Goal: Find specific page/section: Find specific page/section

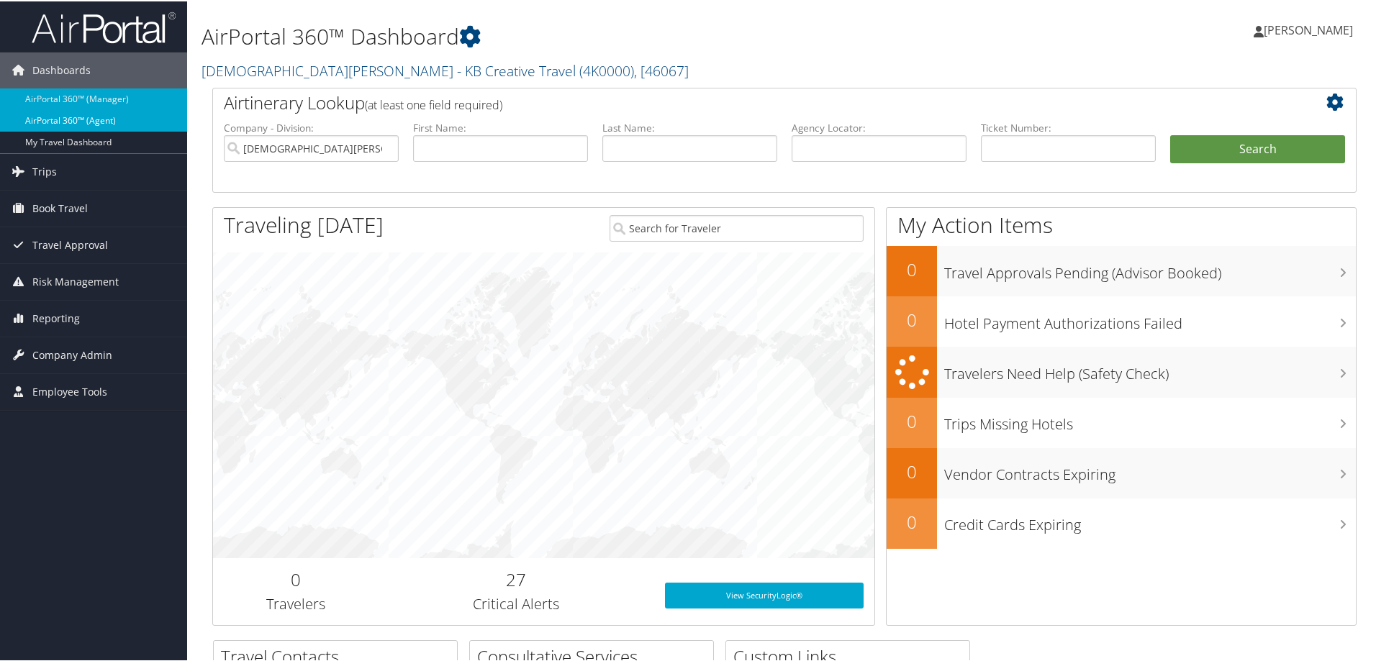
click at [73, 114] on link "AirPortal 360™ (Agent)" at bounding box center [93, 120] width 187 height 22
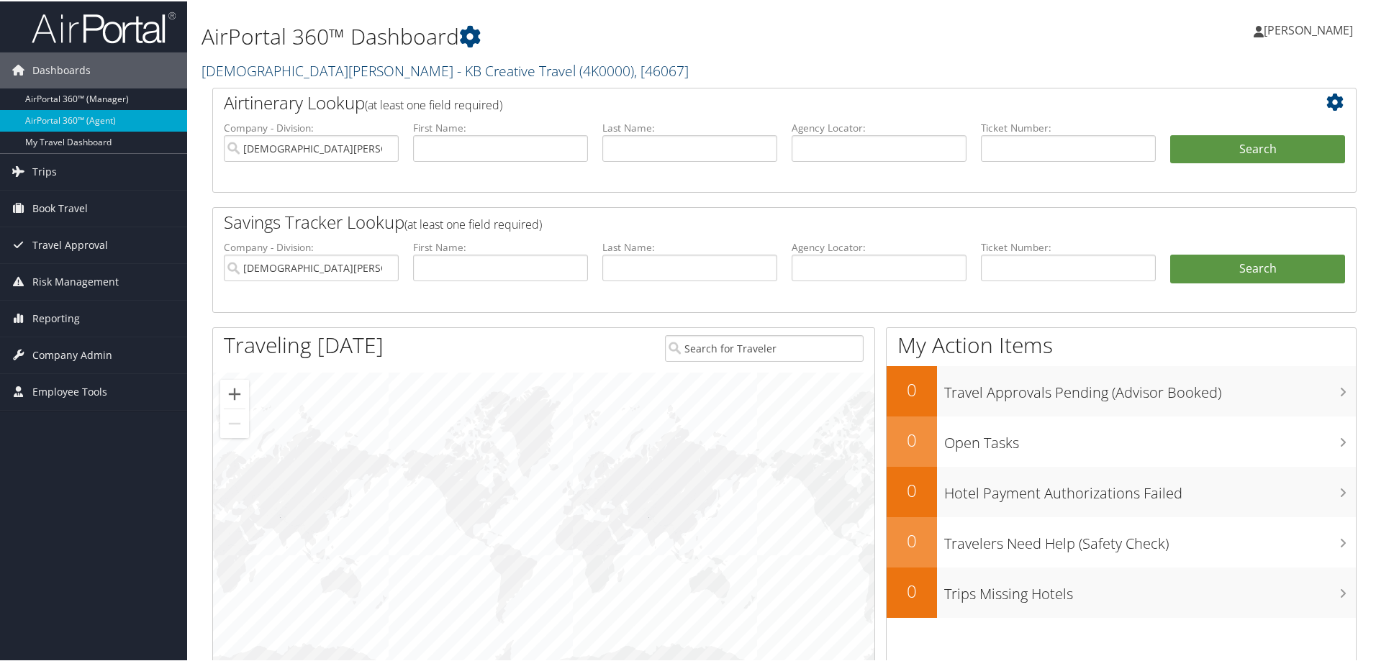
click at [428, 65] on link "[PERSON_NAME] - KB Creative Travel ( 4K0000 ) , [ 46067 ]" at bounding box center [445, 69] width 487 height 19
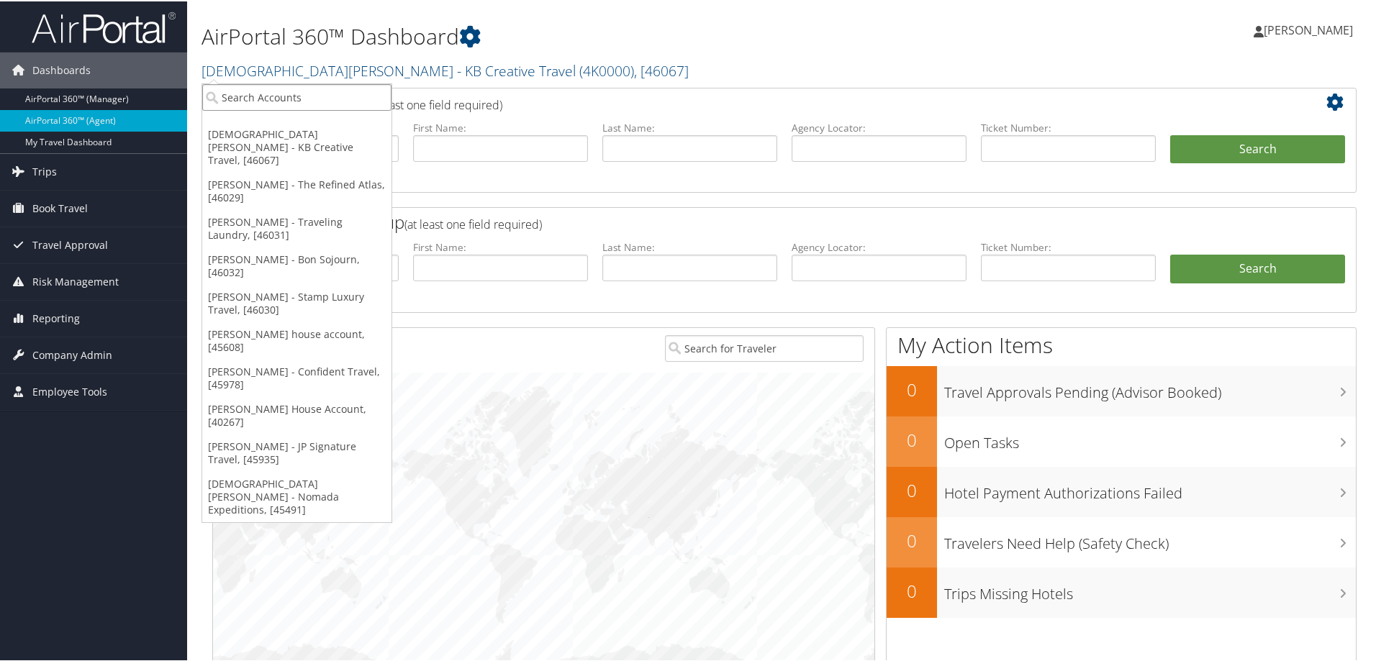
click at [322, 96] on input "search" at bounding box center [296, 96] width 189 height 27
type input "nikki"
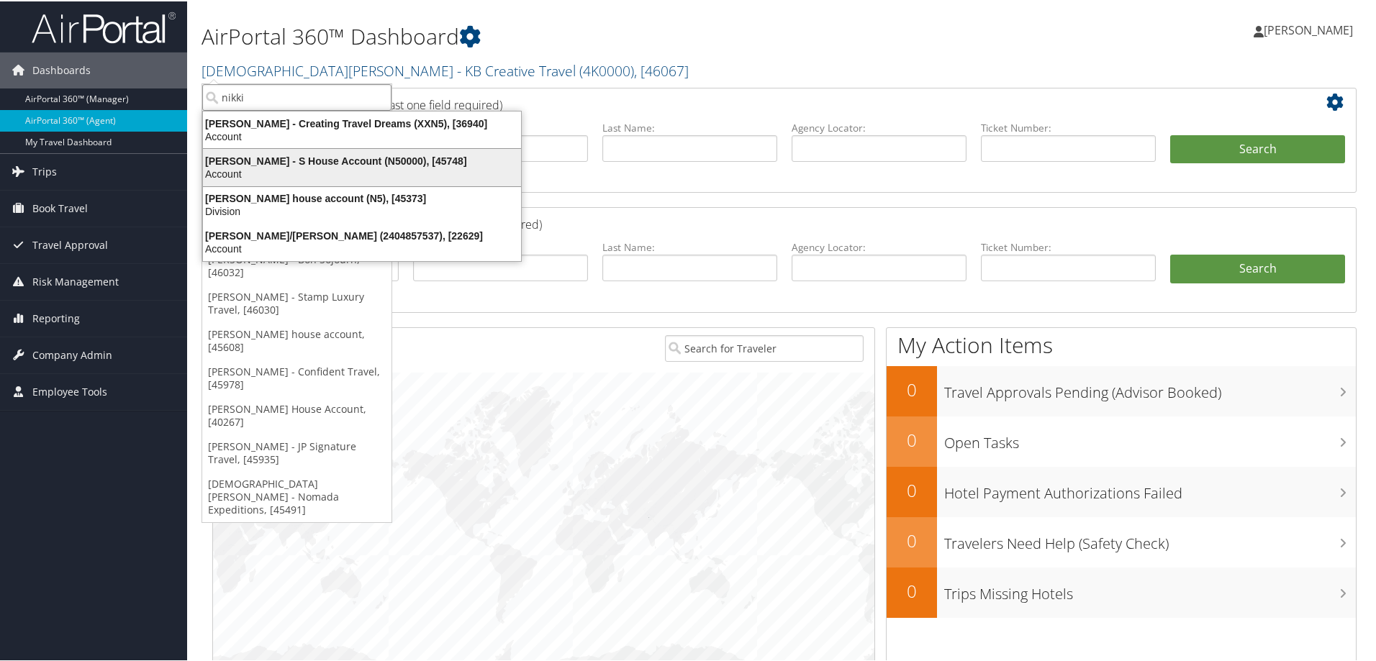
click at [301, 160] on div "Nikki Miner - S House Account (N50000), [45748]" at bounding box center [361, 159] width 335 height 13
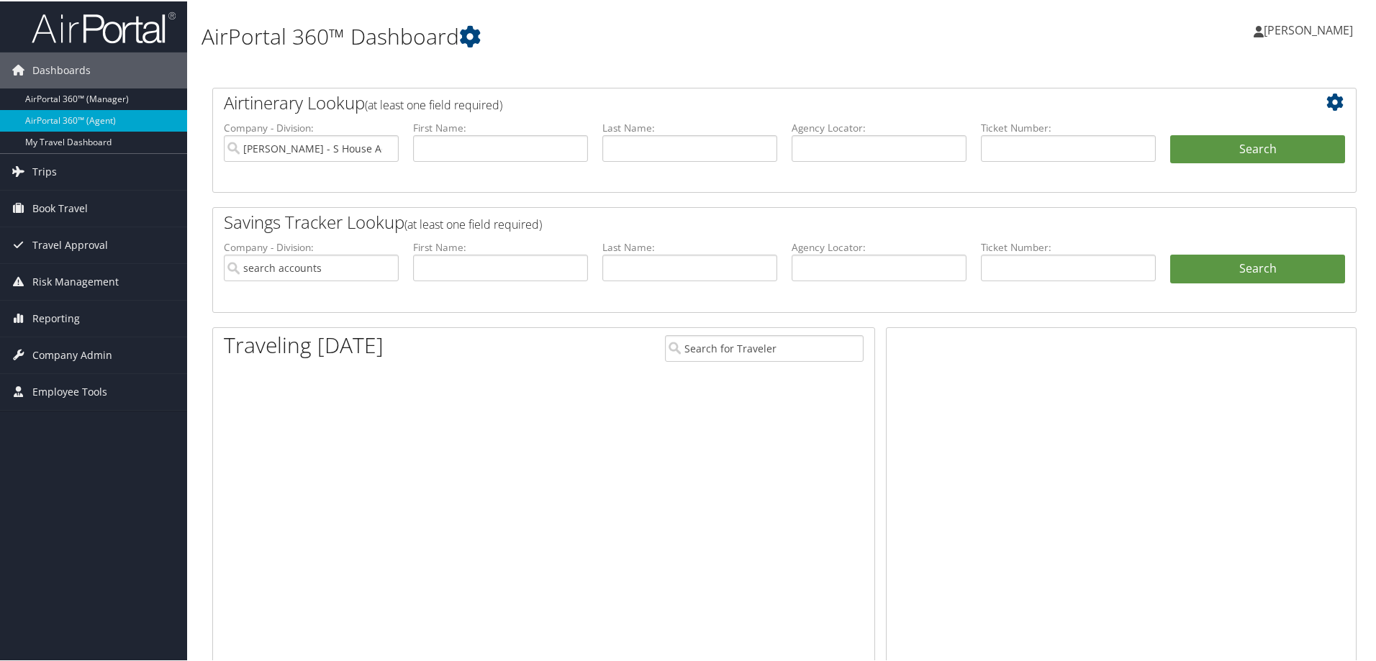
type input "Nikki Miner - S House Account"
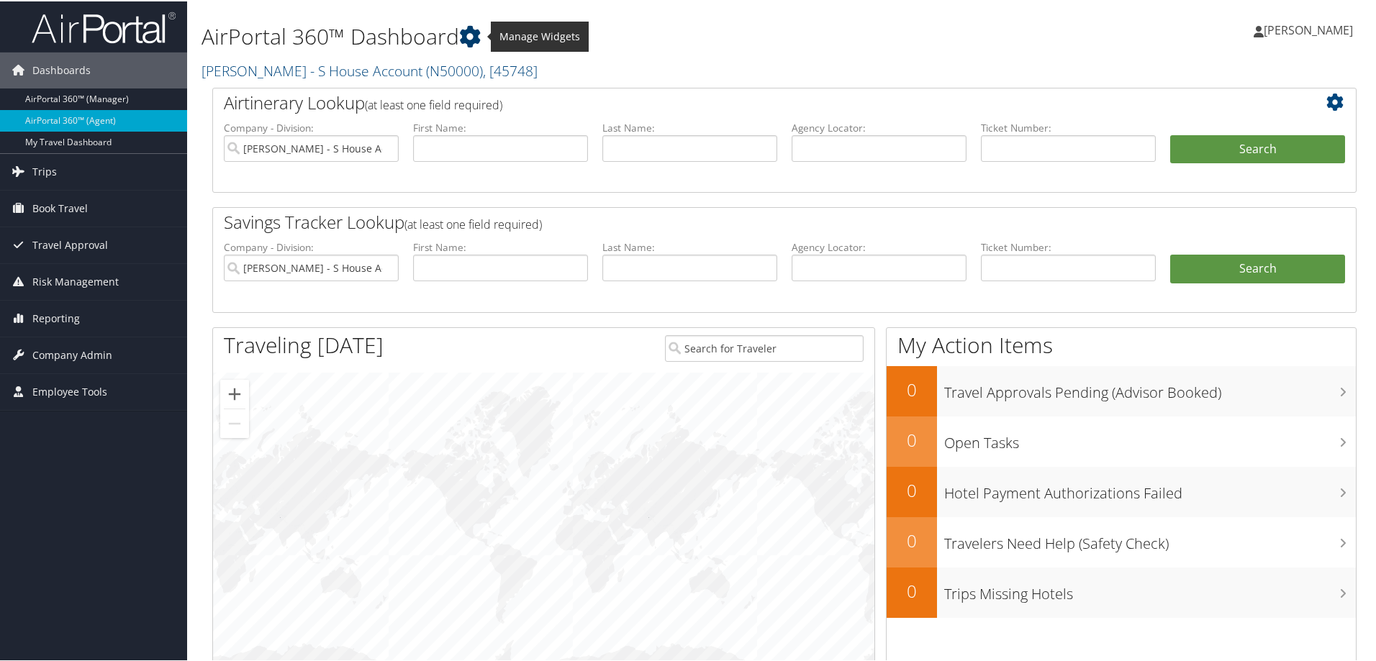
click at [477, 35] on icon at bounding box center [470, 35] width 22 height 22
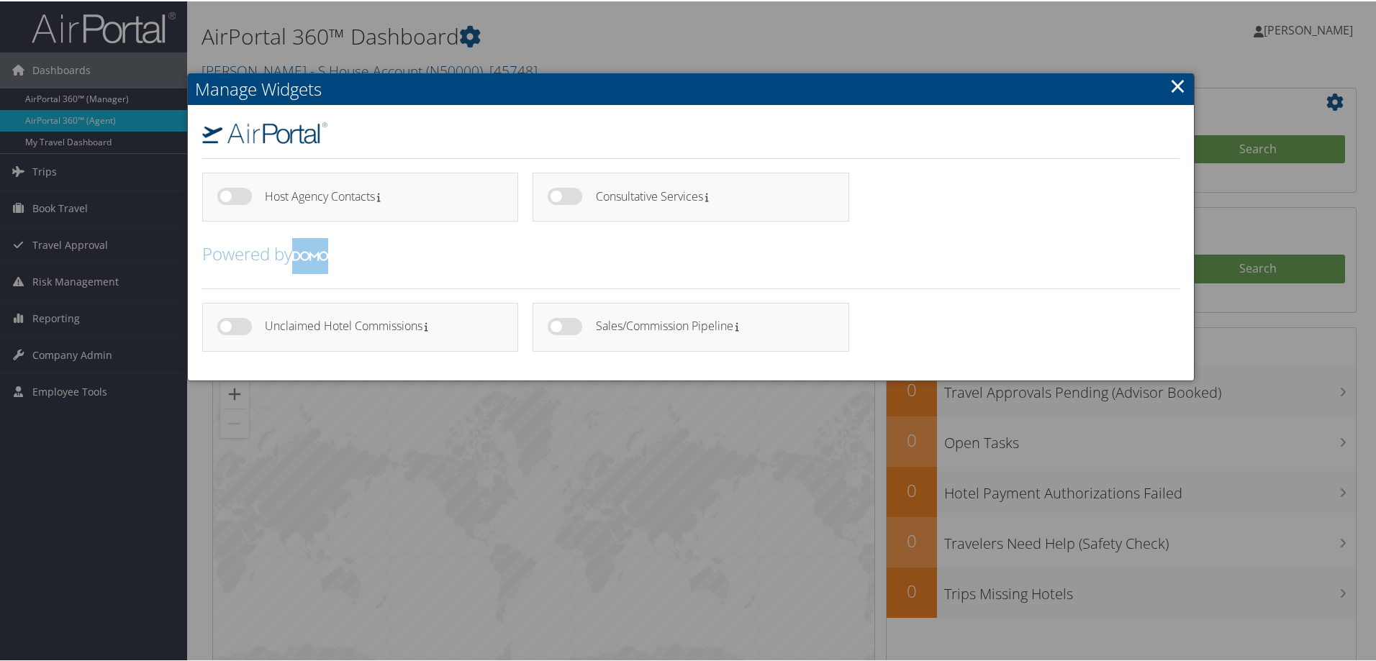
click at [1174, 78] on link "×" at bounding box center [1177, 84] width 17 height 29
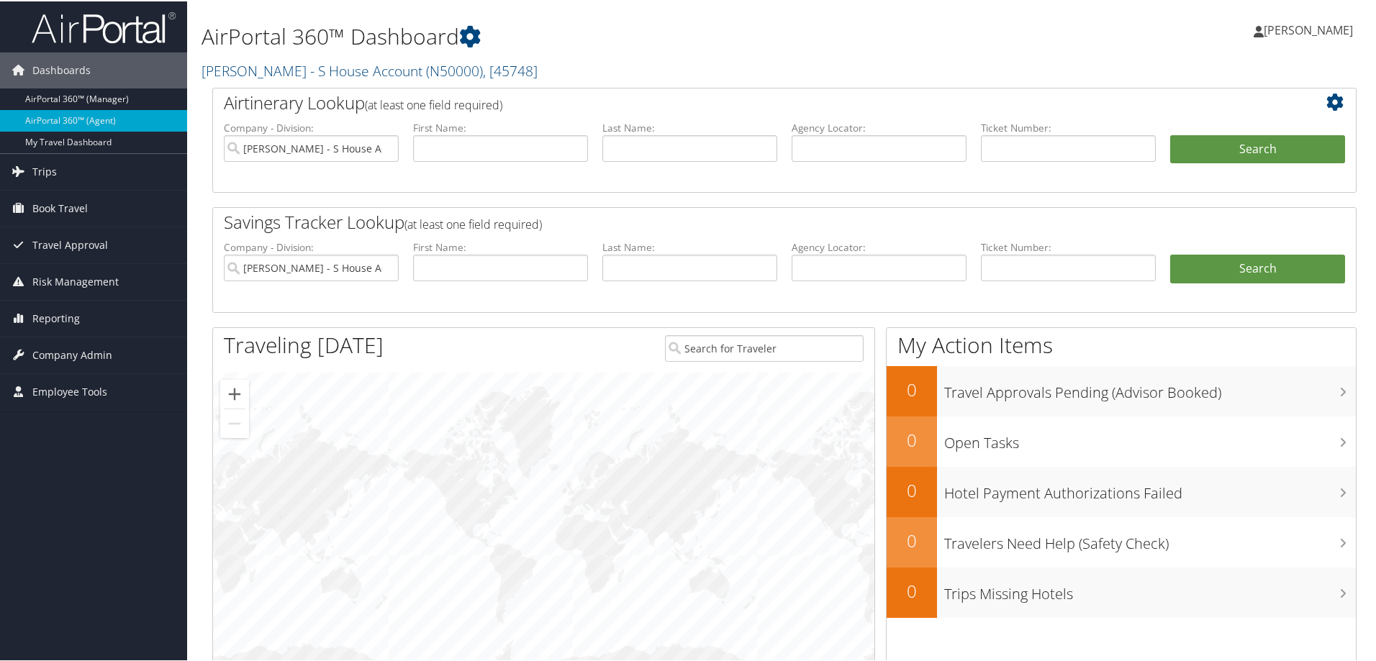
click at [1307, 32] on span "[PERSON_NAME]" at bounding box center [1308, 29] width 89 height 16
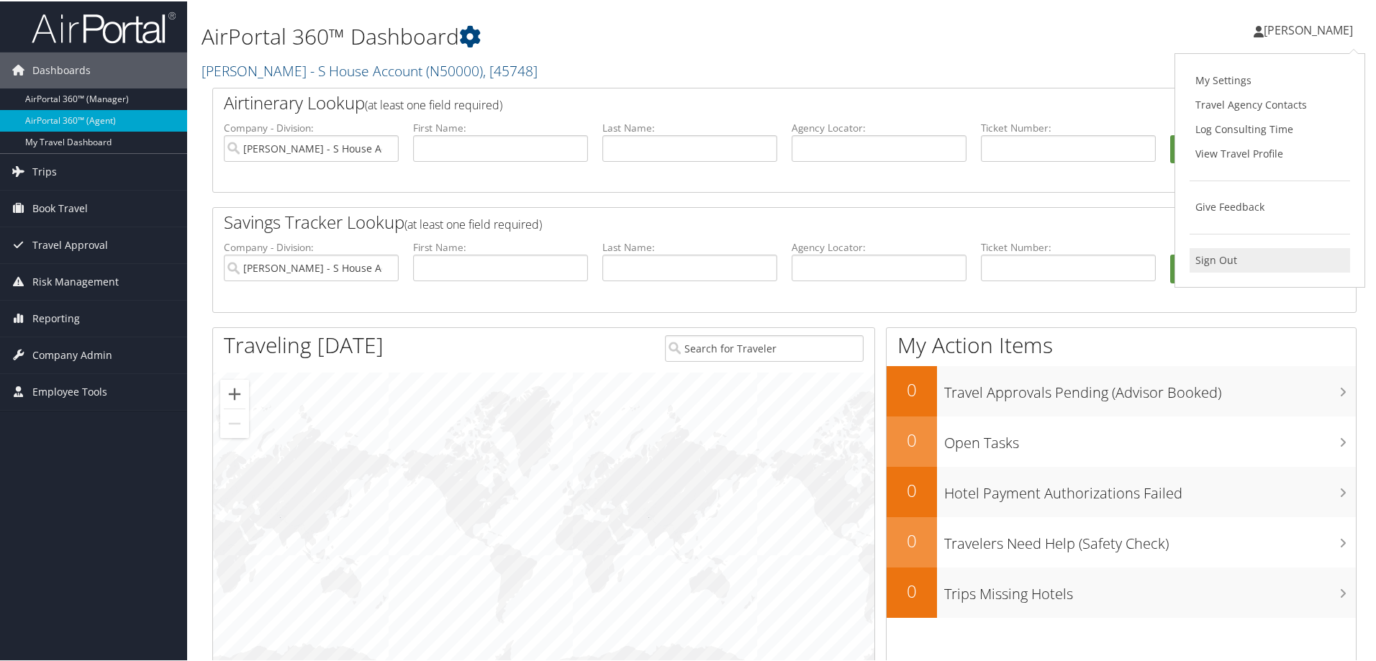
click at [1228, 267] on link "Sign Out" at bounding box center [1270, 259] width 160 height 24
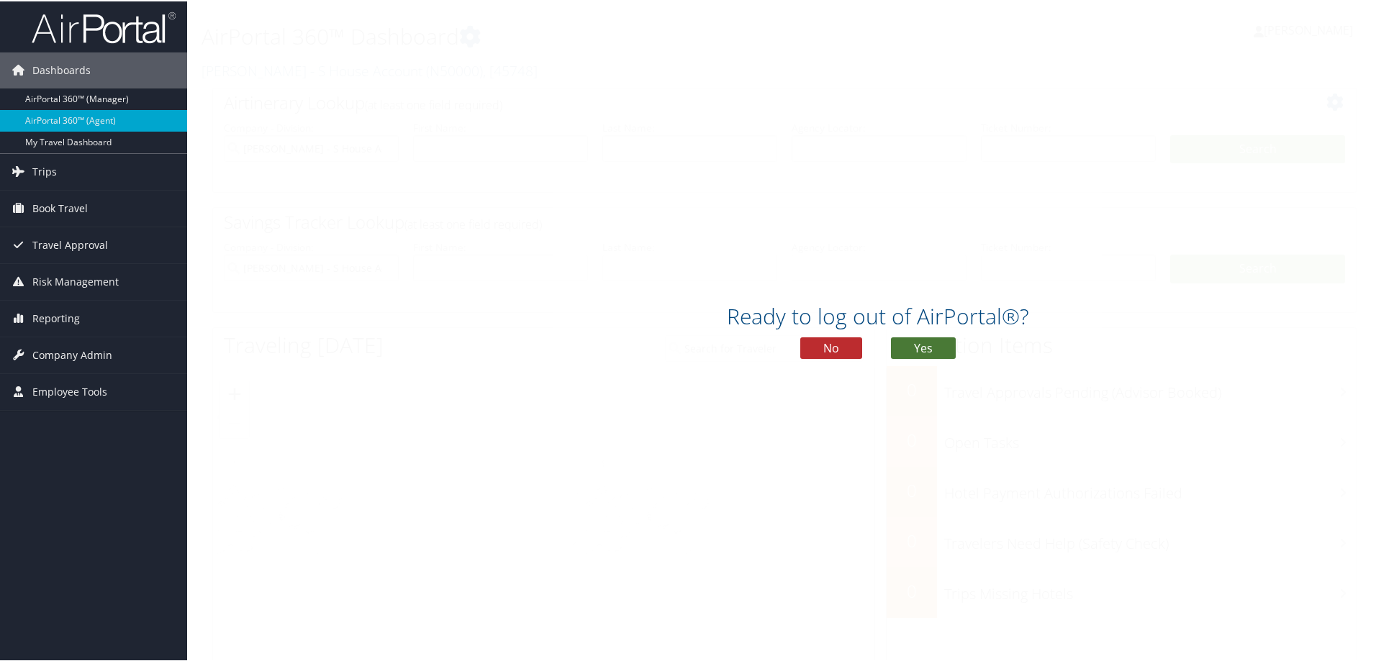
click at [920, 349] on button "Yes" at bounding box center [923, 347] width 65 height 22
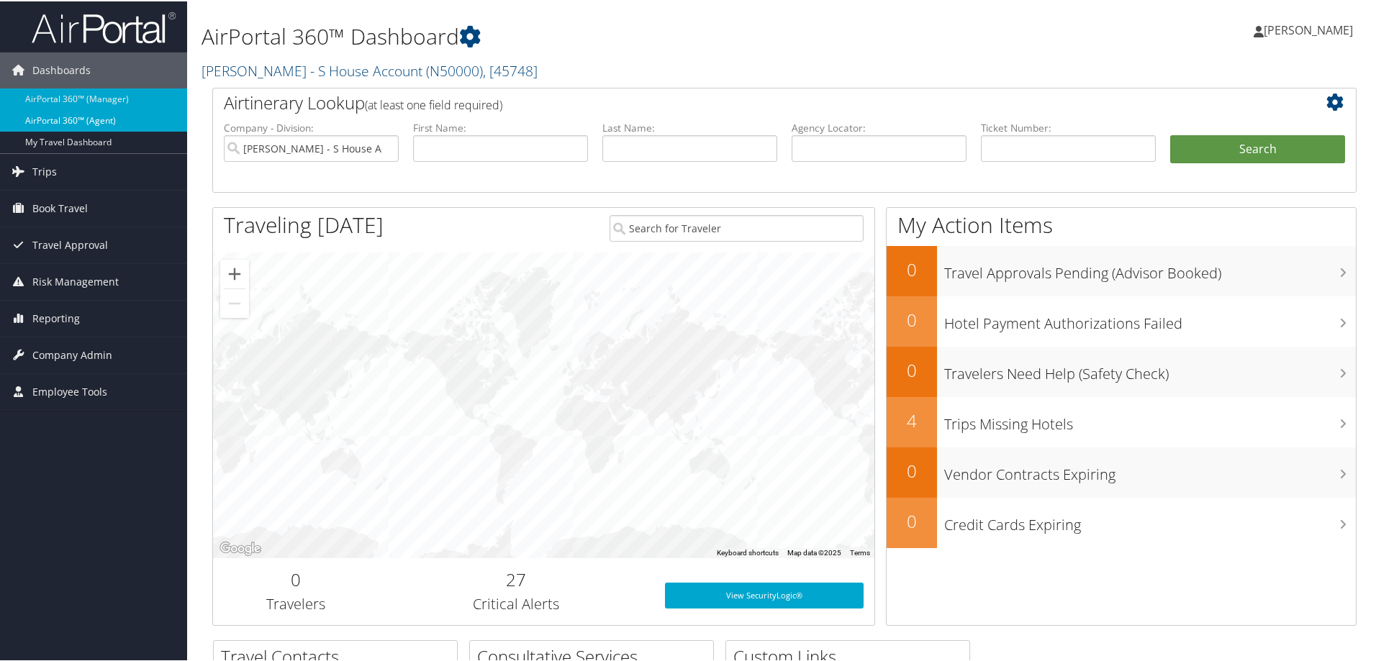
click at [101, 122] on link "AirPortal 360™ (Agent)" at bounding box center [93, 120] width 187 height 22
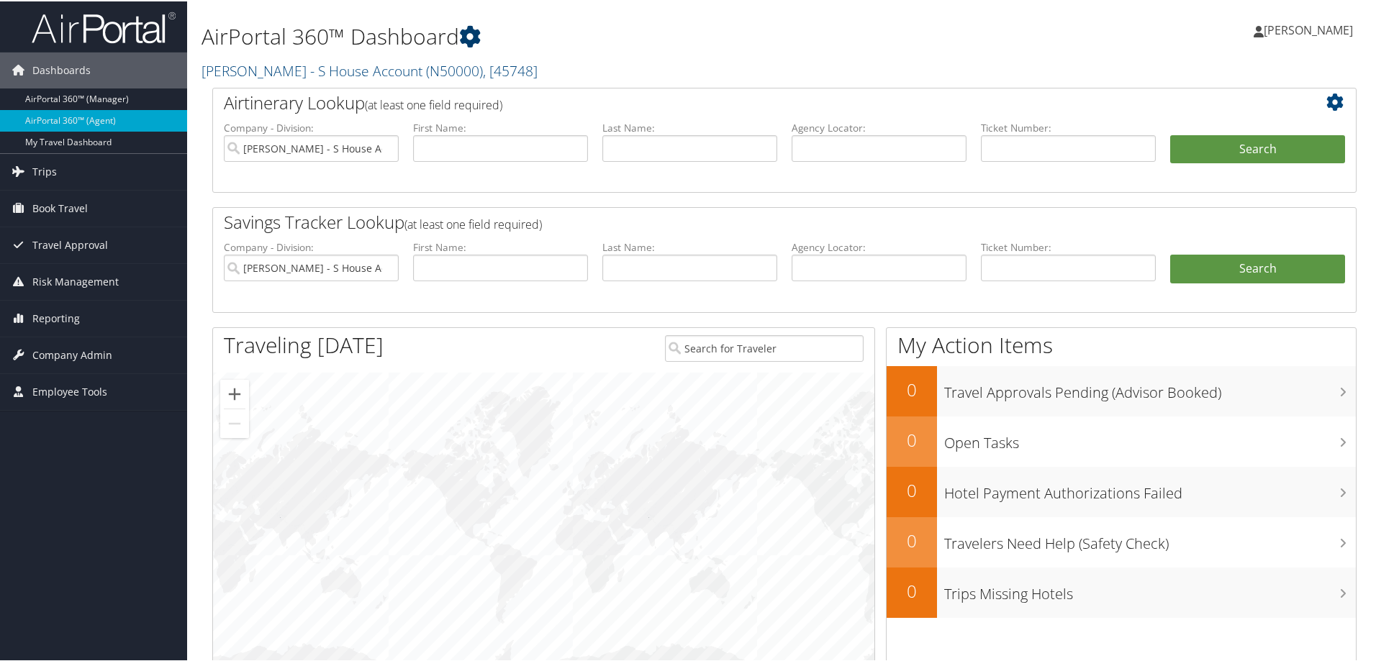
click at [473, 36] on icon at bounding box center [470, 35] width 22 height 22
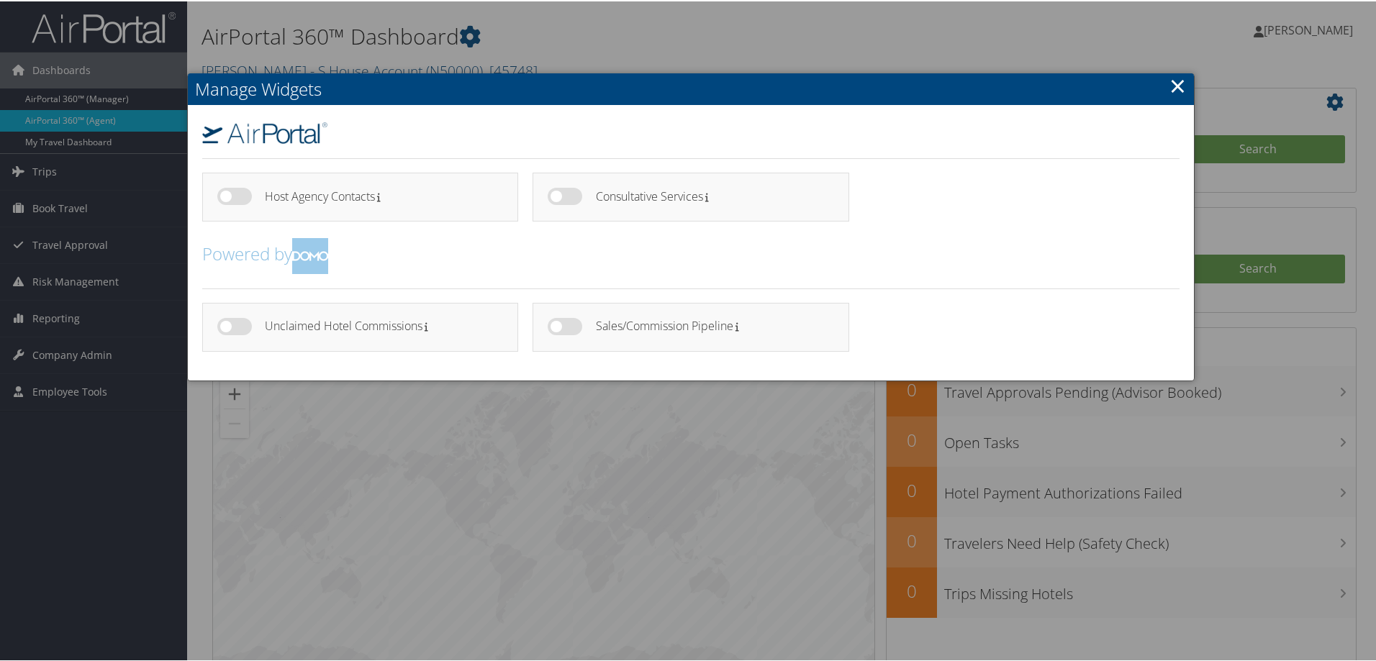
click at [222, 327] on label at bounding box center [234, 325] width 35 height 17
click at [225, 327] on input "checkbox" at bounding box center [229, 327] width 9 height 9
checkbox input "true"
click at [557, 325] on label at bounding box center [565, 325] width 35 height 17
click at [557, 325] on input "checkbox" at bounding box center [559, 327] width 9 height 9
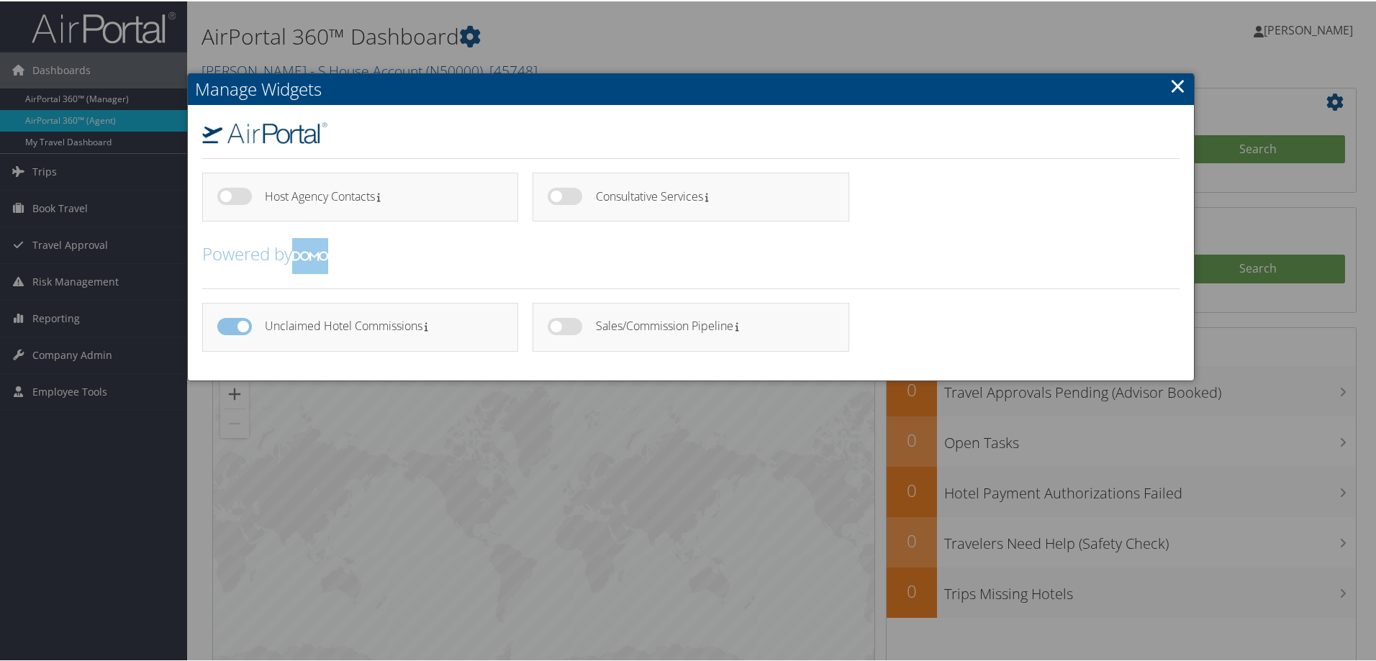
checkbox input "true"
click at [1179, 77] on link "×" at bounding box center [1177, 84] width 17 height 29
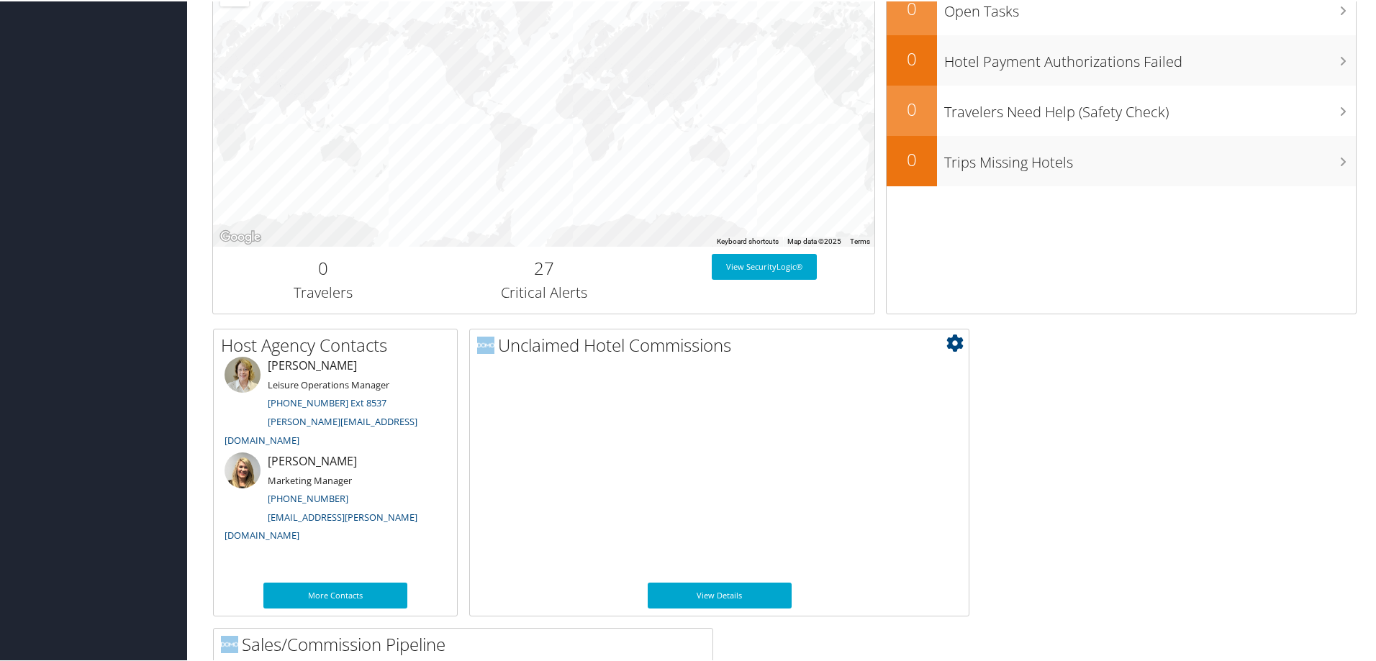
scroll to position [696, 0]
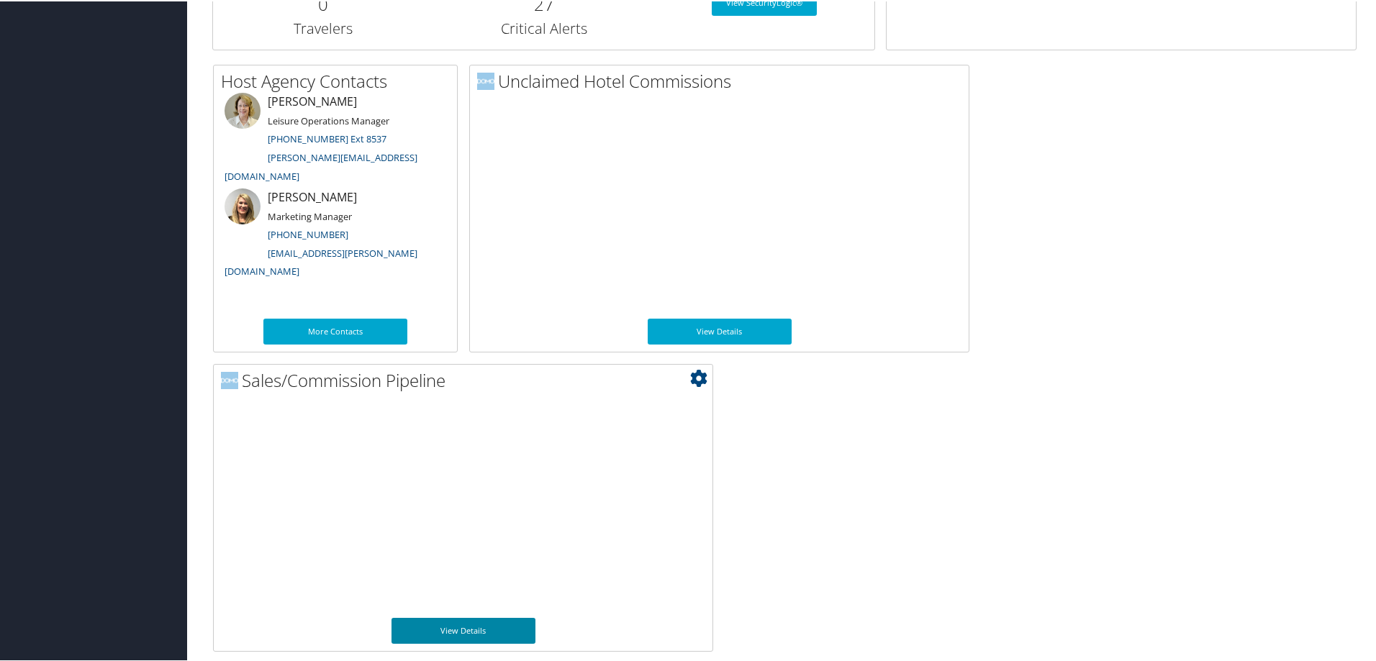
click at [468, 634] on link "View Details" at bounding box center [463, 630] width 144 height 26
